Goal: Transaction & Acquisition: Obtain resource

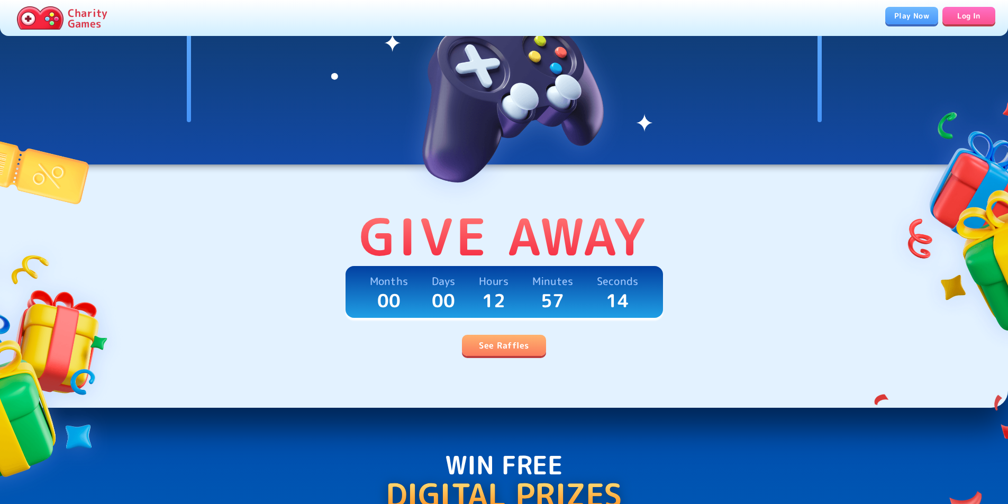
scroll to position [159, 0]
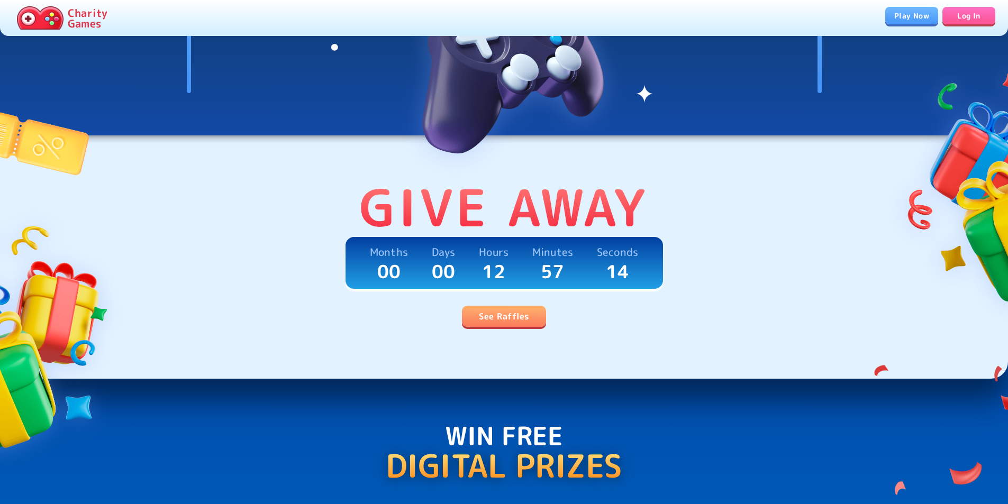
click at [960, 17] on link "Log In" at bounding box center [968, 15] width 53 height 17
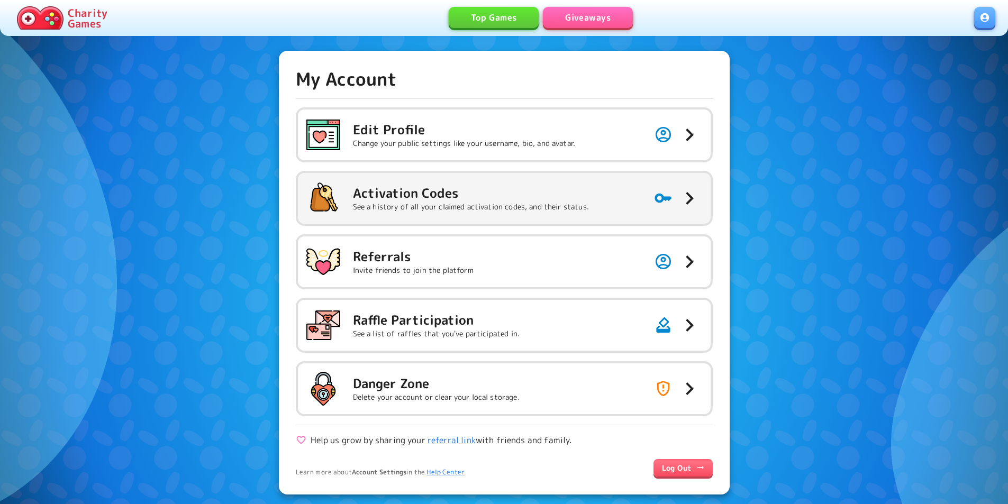
click at [570, 194] on h5 "Activation Codes" at bounding box center [471, 193] width 236 height 17
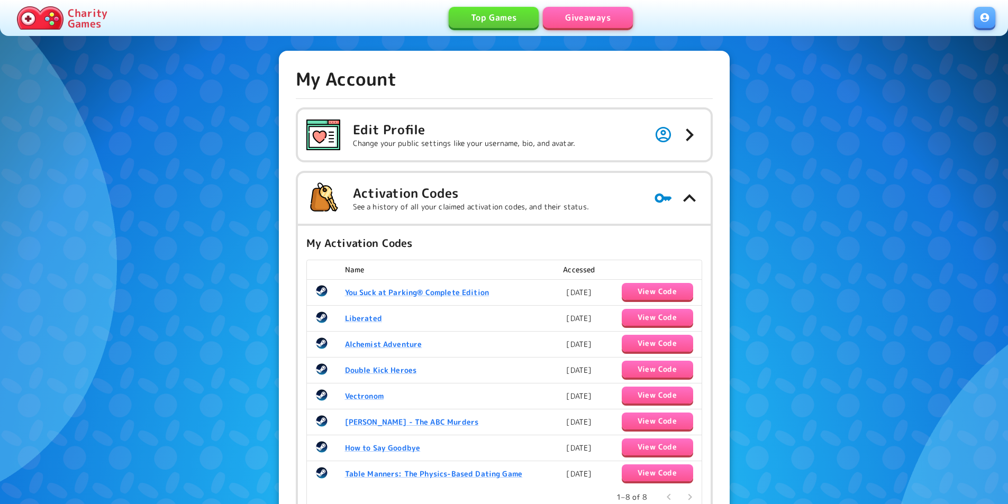
click at [584, 20] on link "Giveaways" at bounding box center [588, 17] width 90 height 21
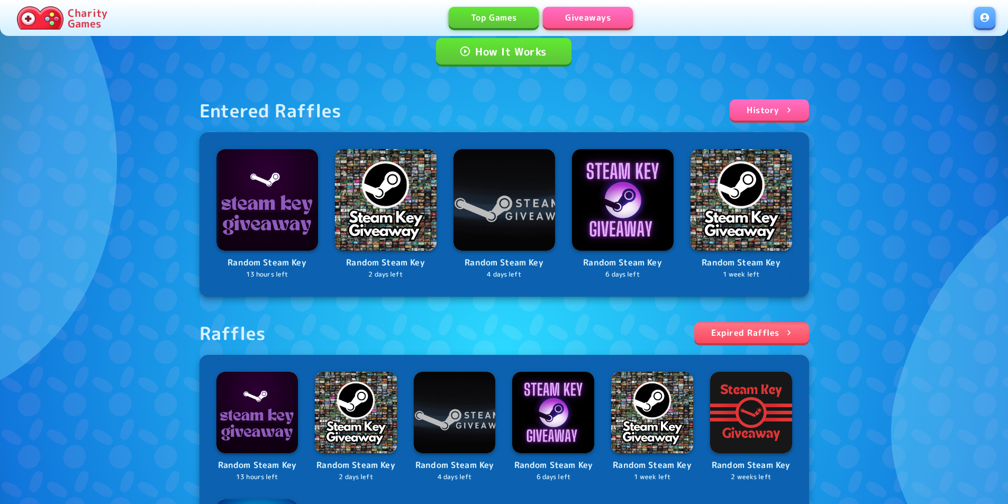
click at [249, 334] on div "Raffles" at bounding box center [232, 333] width 67 height 22
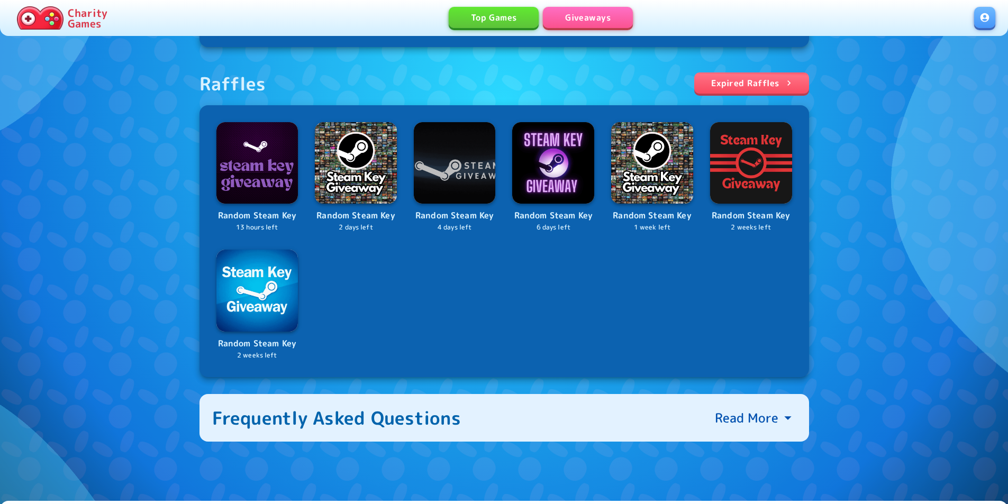
scroll to position [370, 0]
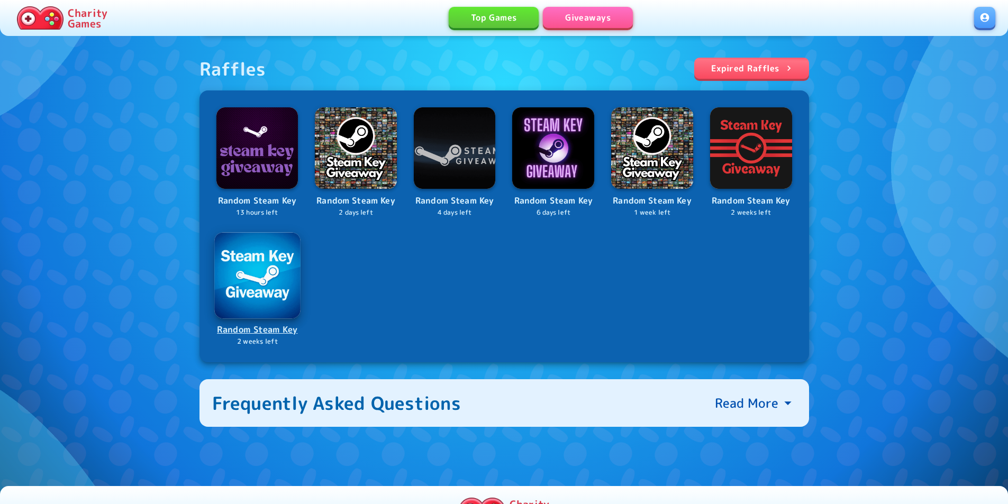
click at [246, 297] on img at bounding box center [257, 275] width 86 height 86
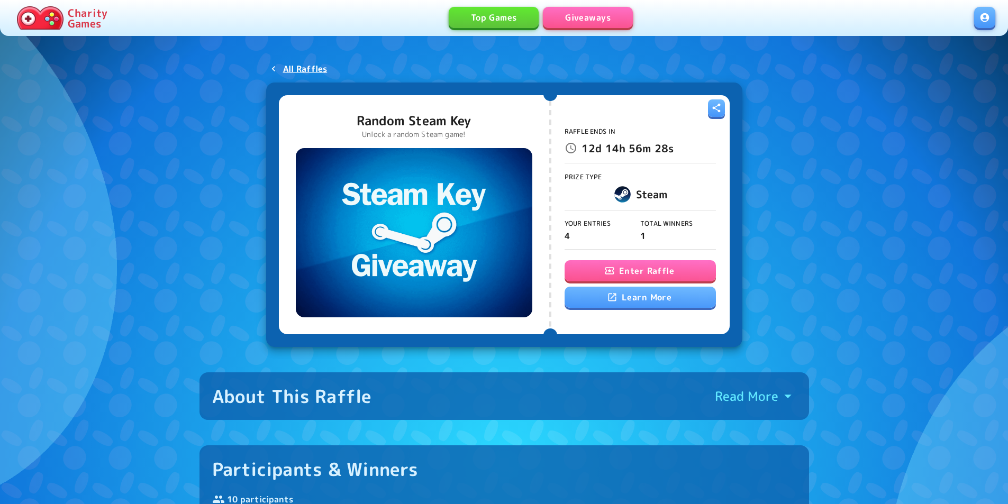
click at [607, 255] on div "Raffle Ends In 12d 14h 56m 28s Prize Type Steam Your Entries 4 Total Winners 1 …" at bounding box center [640, 214] width 151 height 227
click at [613, 266] on button "Enter Raffle" at bounding box center [640, 270] width 151 height 21
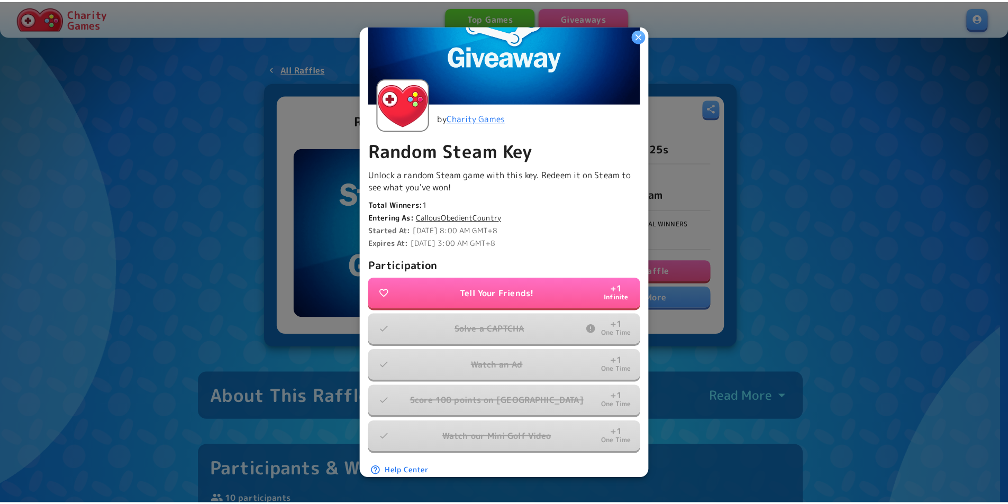
scroll to position [148, 0]
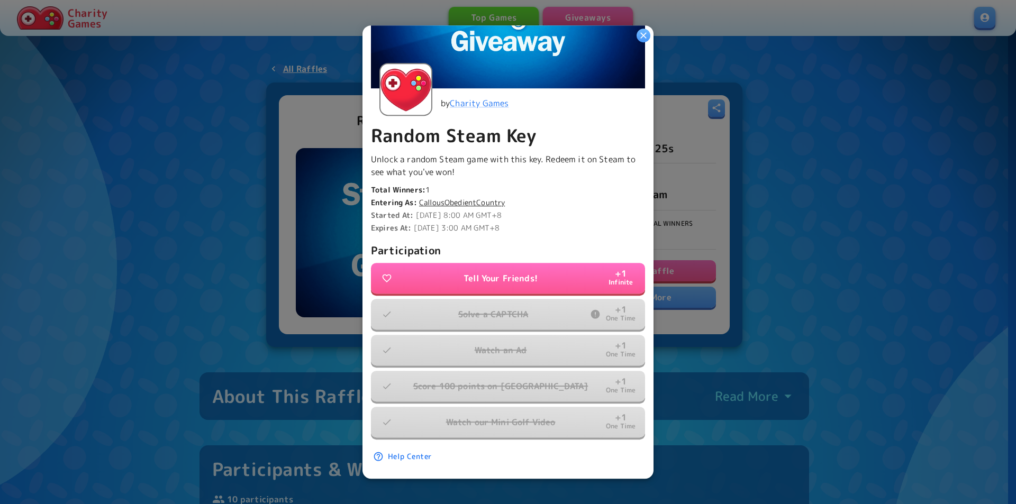
drag, startPoint x: 886, startPoint y: 337, endPoint x: 840, endPoint y: 305, distance: 55.5
click at [885, 337] on div at bounding box center [508, 252] width 1016 height 504
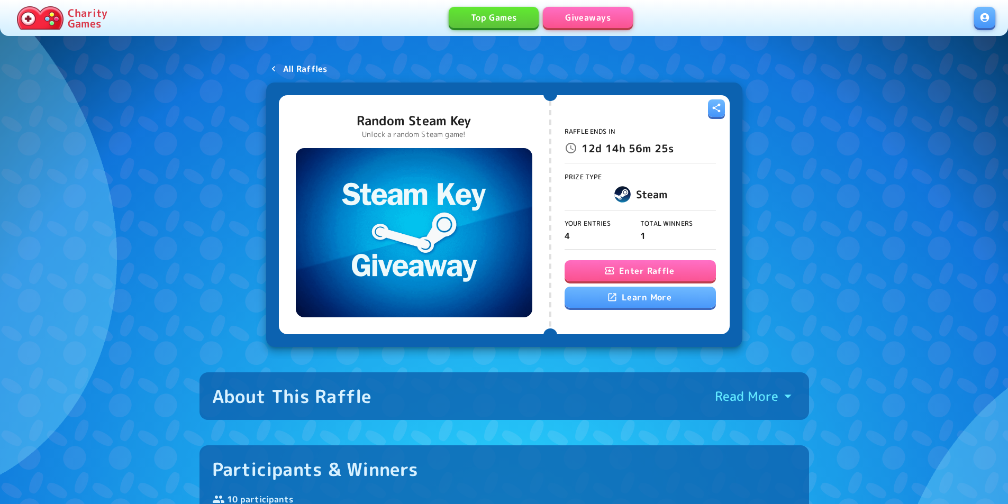
click at [325, 70] on p "All Raffles" at bounding box center [305, 68] width 44 height 13
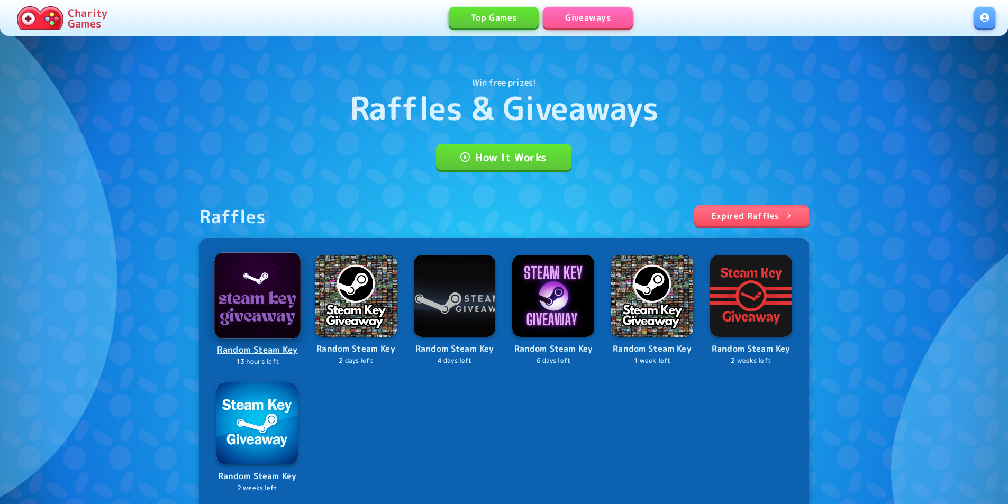
click at [270, 312] on img at bounding box center [257, 295] width 86 height 86
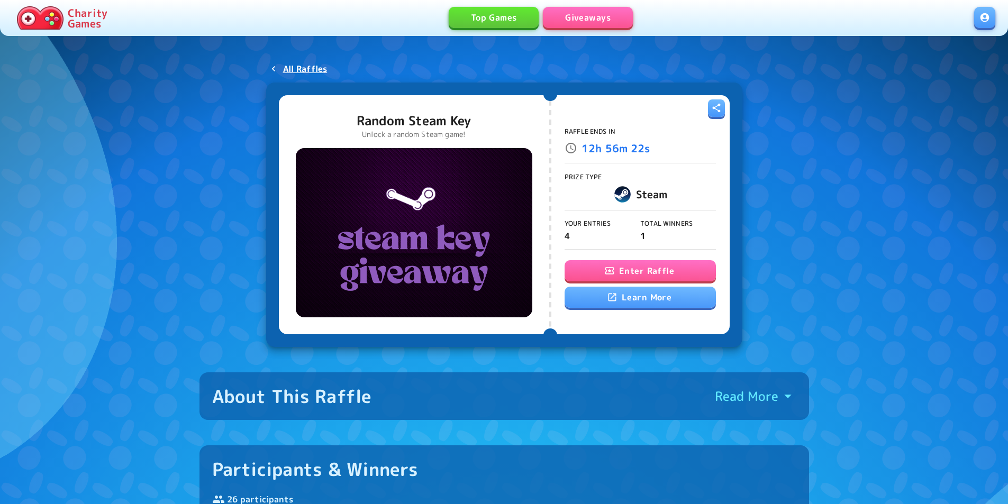
click at [627, 271] on button "Enter Raffle" at bounding box center [640, 270] width 151 height 21
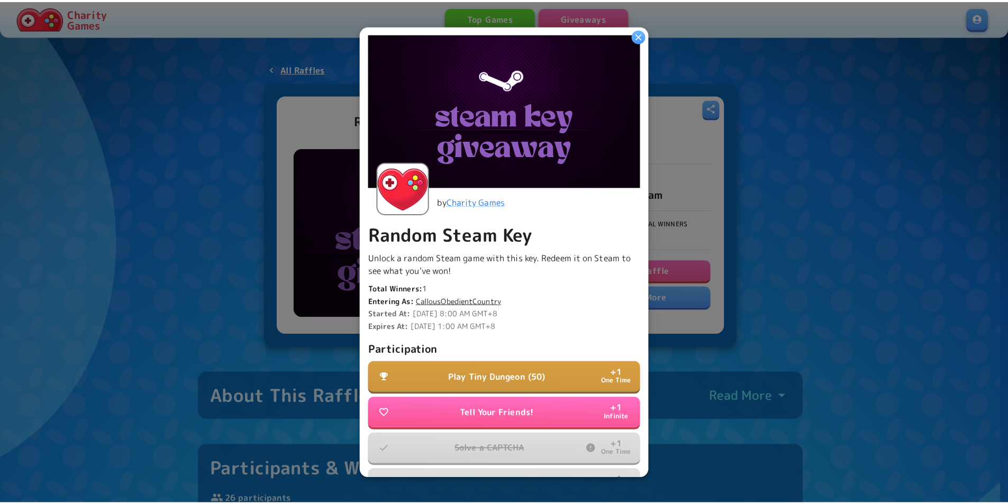
scroll to position [184, 0]
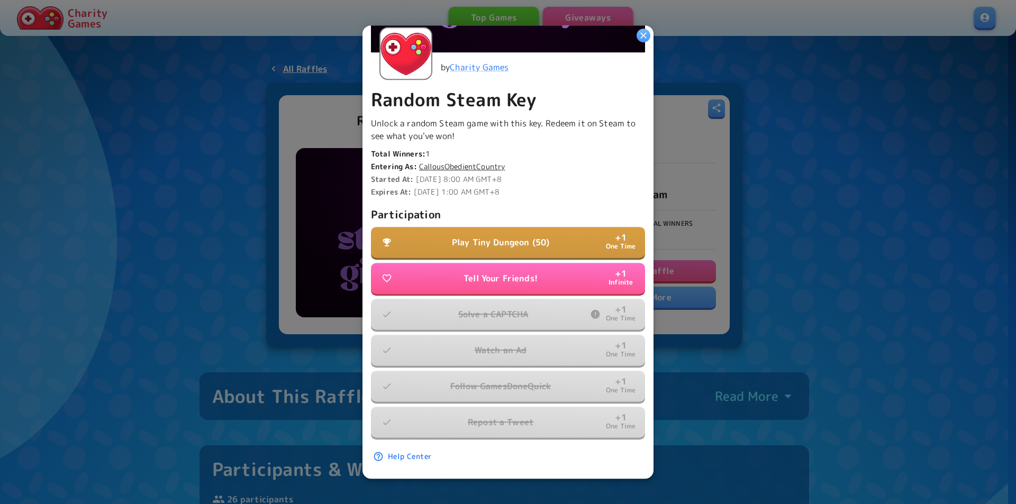
click at [787, 358] on div at bounding box center [508, 252] width 1016 height 504
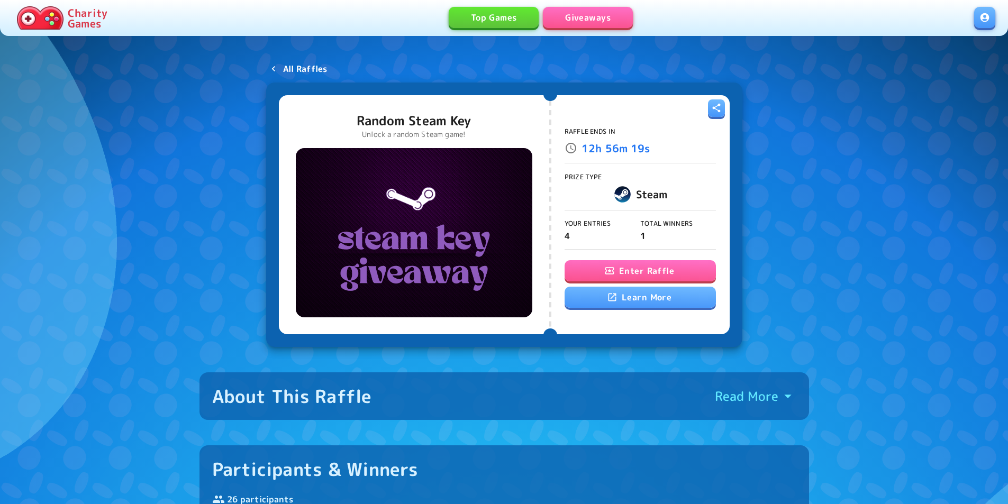
click at [299, 68] on p "All Raffles" at bounding box center [305, 68] width 44 height 13
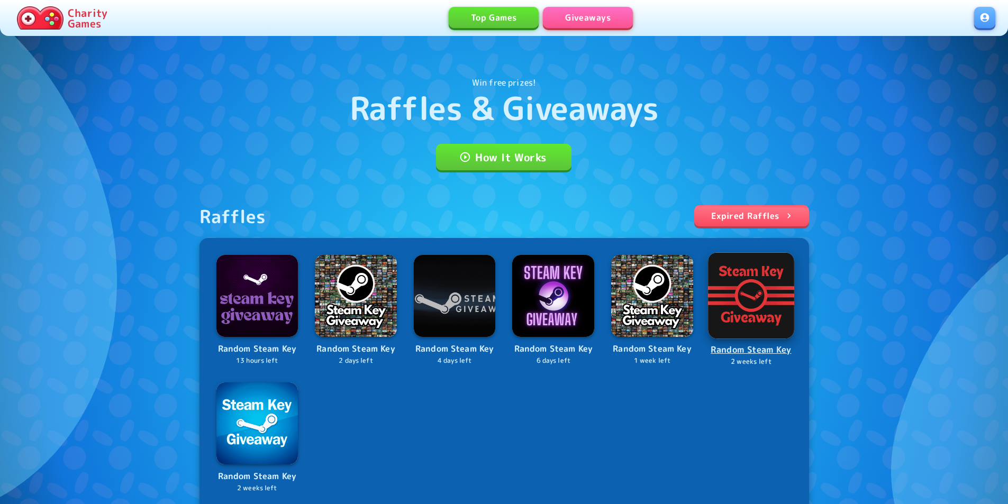
click at [750, 294] on img at bounding box center [751, 295] width 86 height 86
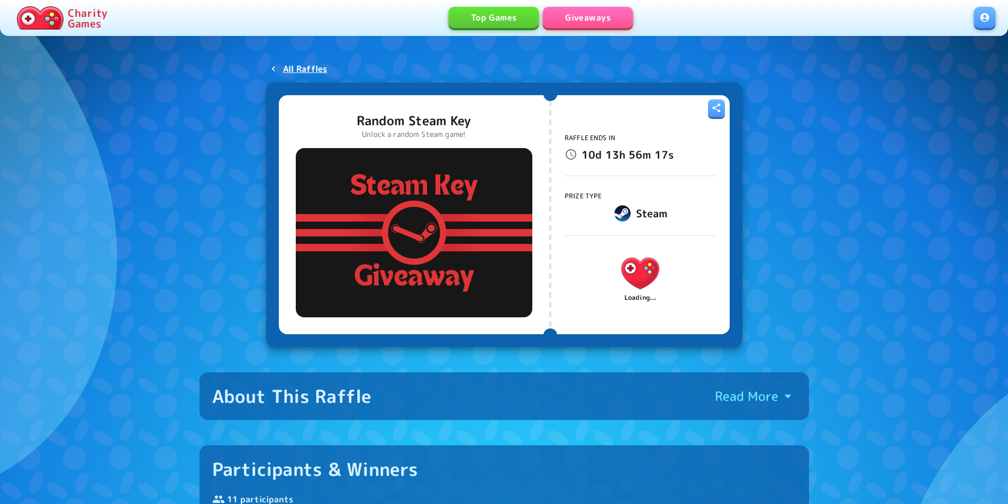
click at [609, 268] on div "Loading..." at bounding box center [640, 276] width 151 height 54
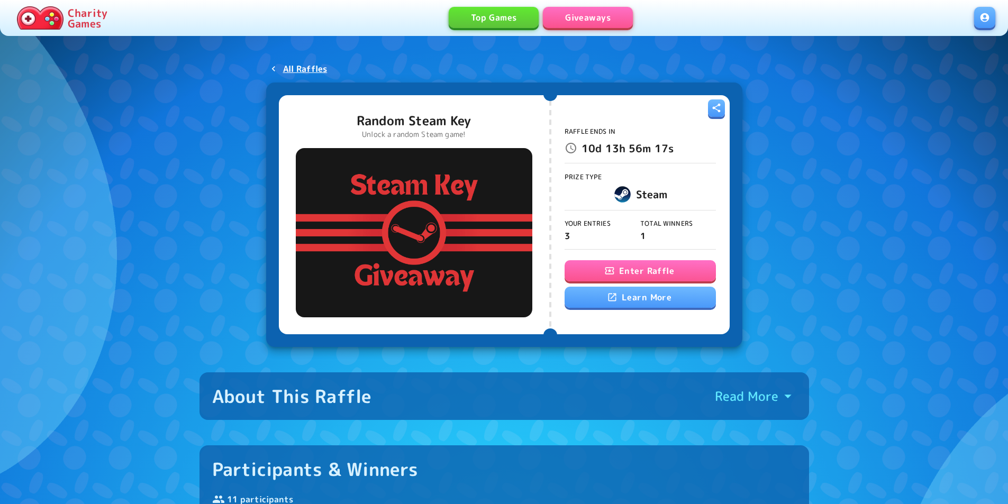
click at [622, 274] on button "Enter Raffle" at bounding box center [640, 270] width 151 height 21
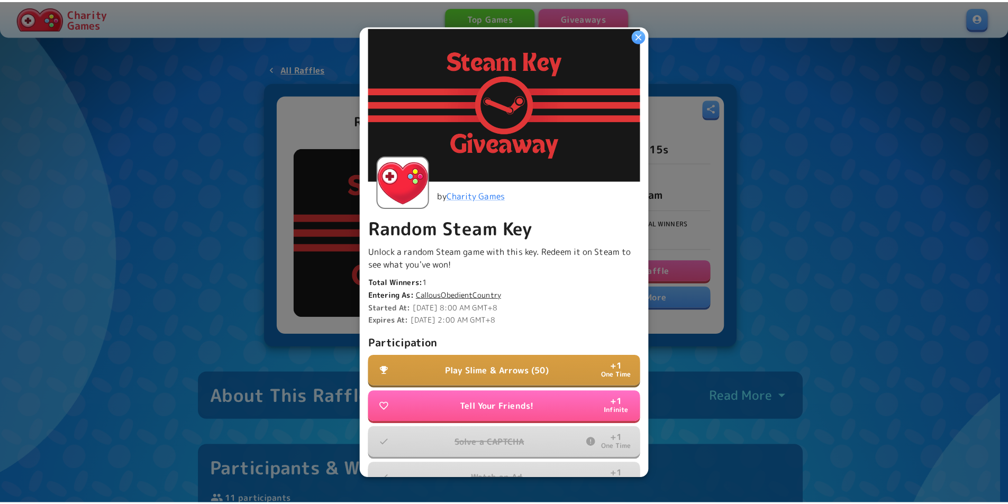
scroll to position [148, 0]
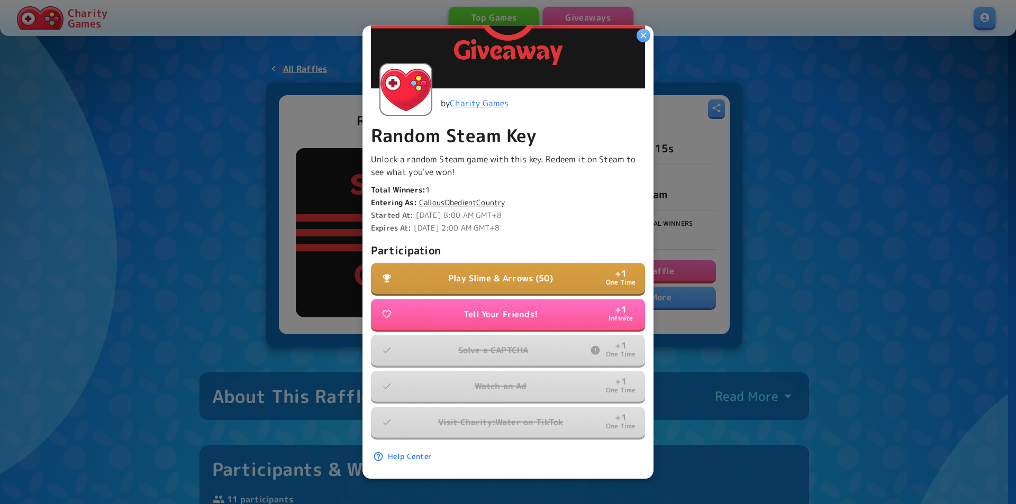
drag, startPoint x: 788, startPoint y: 351, endPoint x: 630, endPoint y: 241, distance: 193.0
click at [784, 352] on div at bounding box center [508, 252] width 1016 height 504
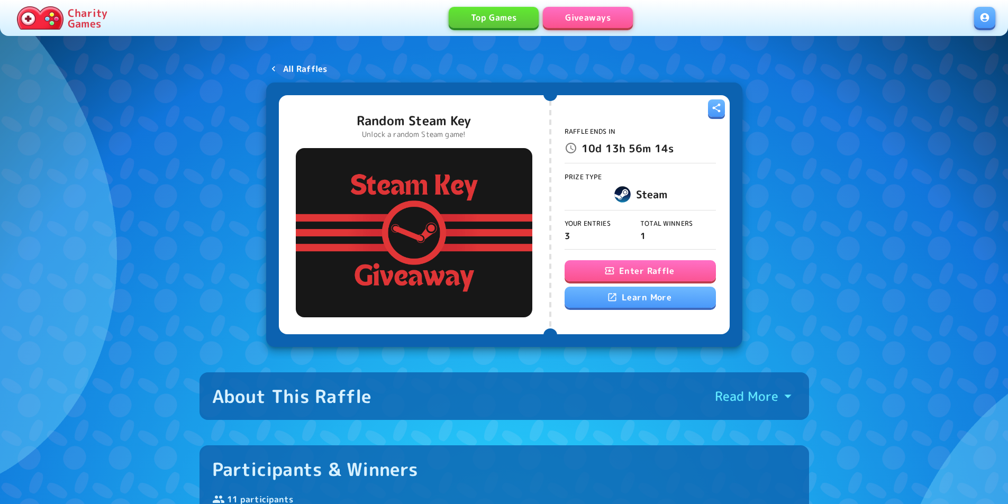
click at [295, 76] on link "All Raffles" at bounding box center [299, 68] width 66 height 19
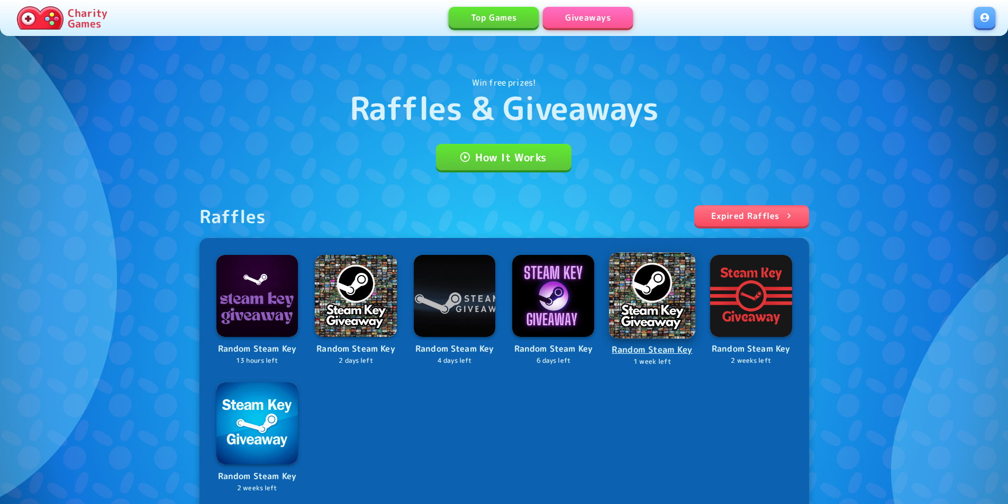
click at [636, 323] on img at bounding box center [652, 295] width 86 height 86
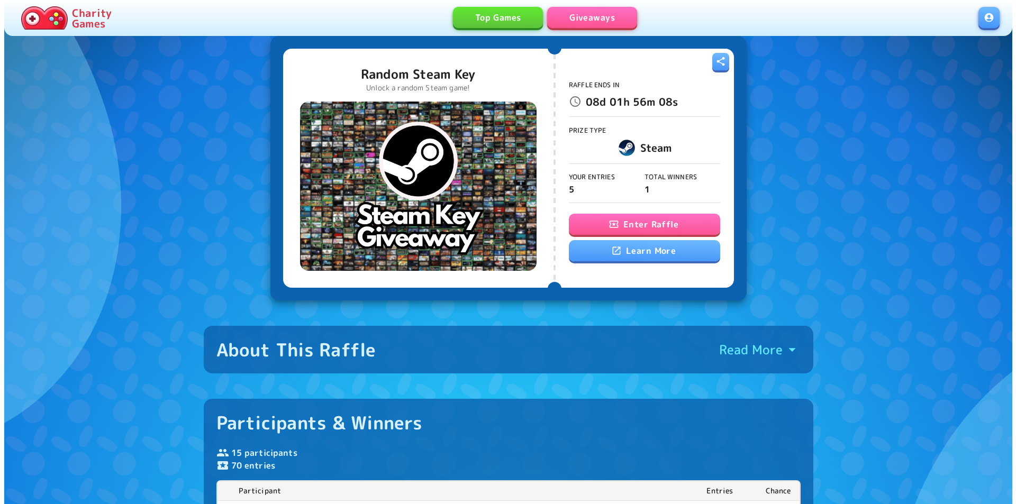
scroll to position [53, 0]
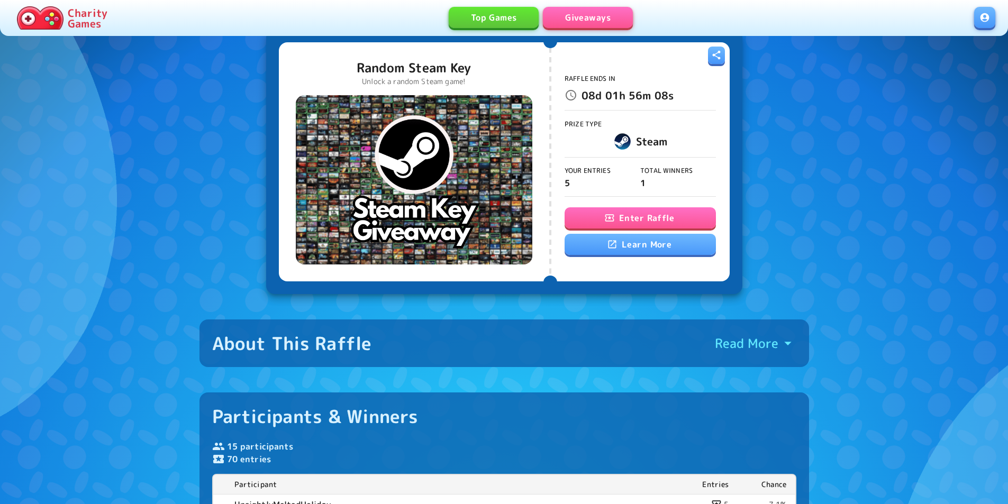
click at [655, 221] on button "Enter Raffle" at bounding box center [640, 217] width 151 height 21
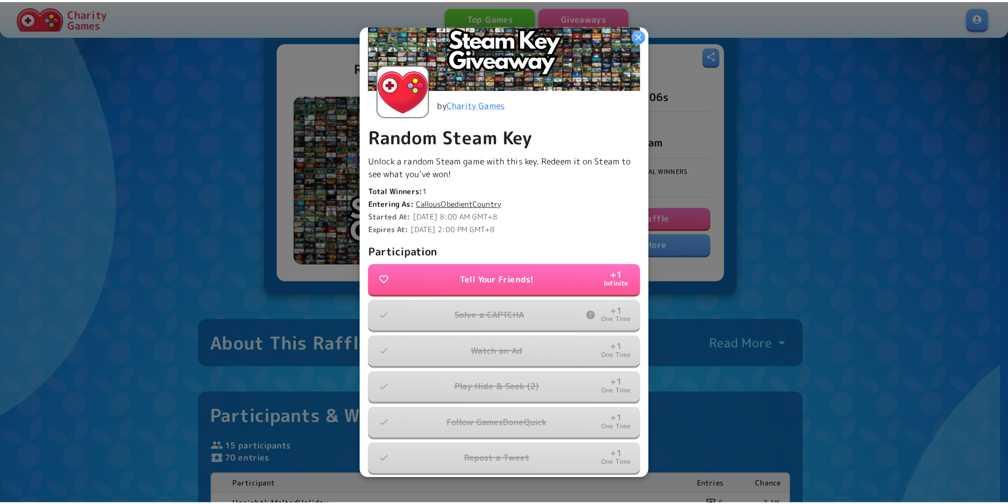
scroll to position [184, 0]
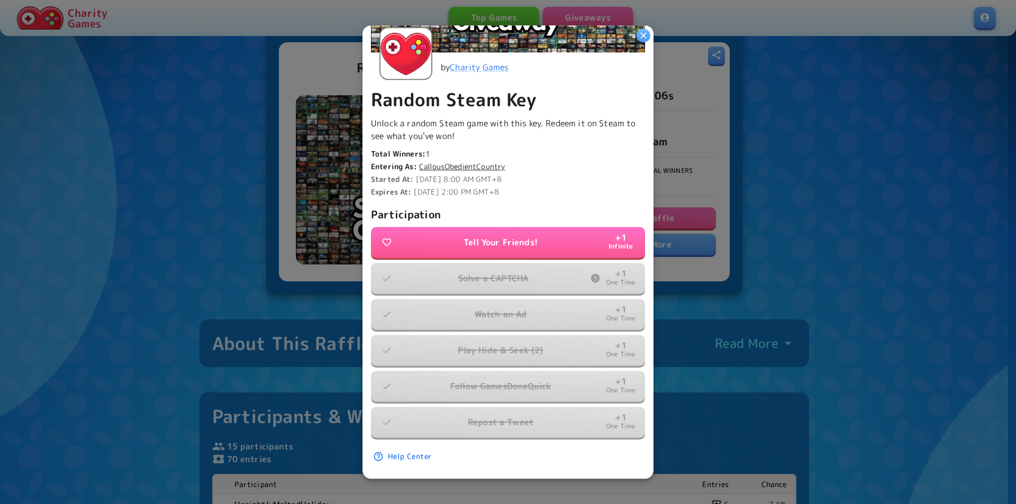
click at [737, 242] on div at bounding box center [508, 252] width 1016 height 504
